Goal: Task Accomplishment & Management: Use online tool/utility

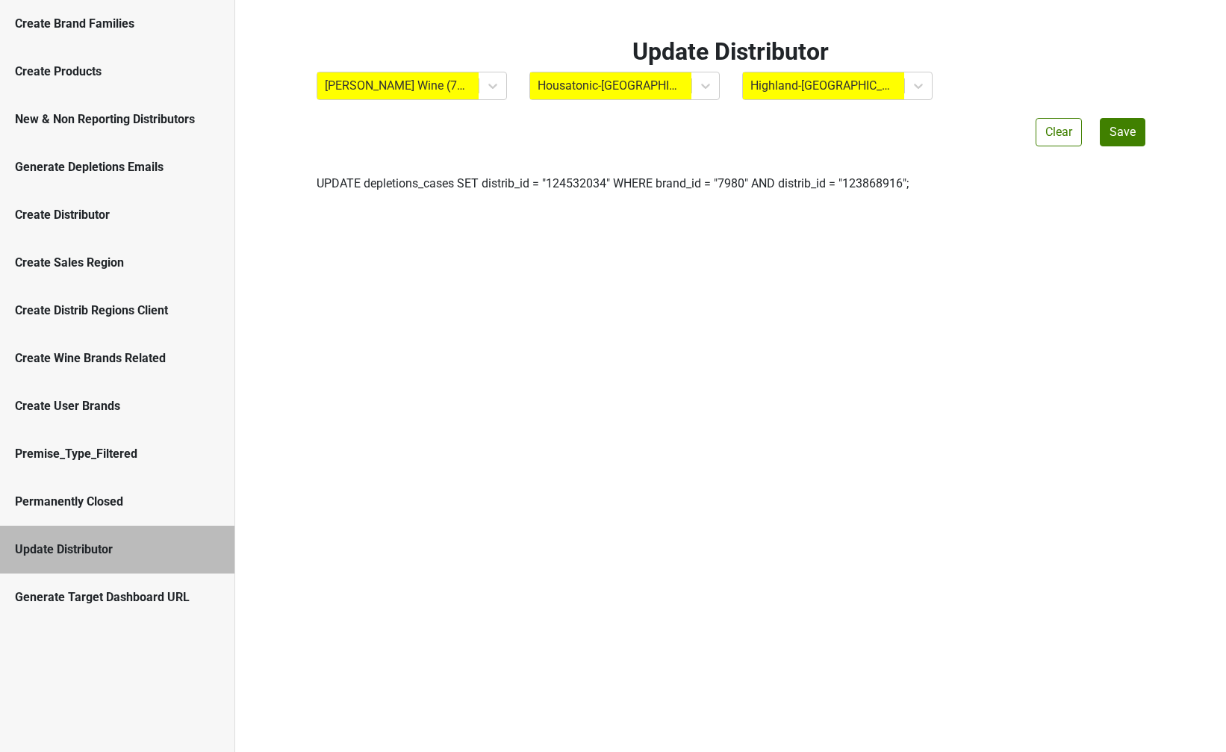
click at [60, 29] on div "Create Brand Families" at bounding box center [117, 24] width 205 height 18
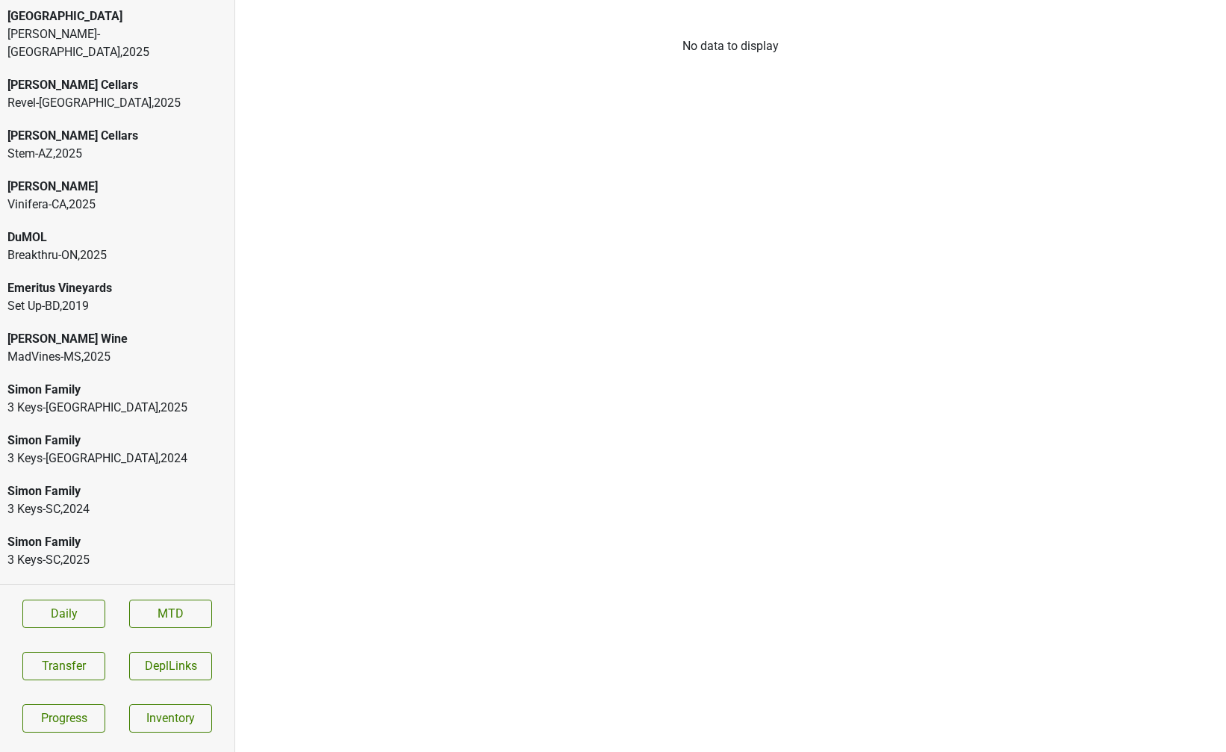
scroll to position [25, 0]
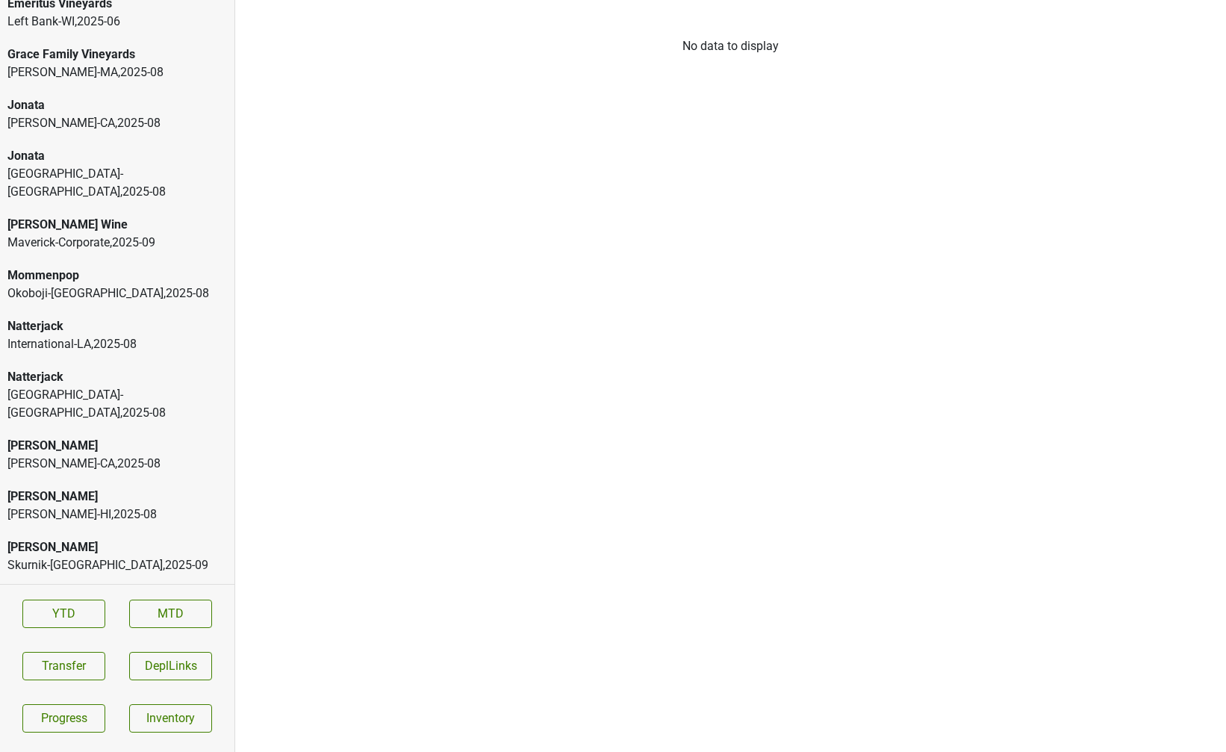
scroll to position [3122, 0]
